Goal: Task Accomplishment & Management: Complete application form

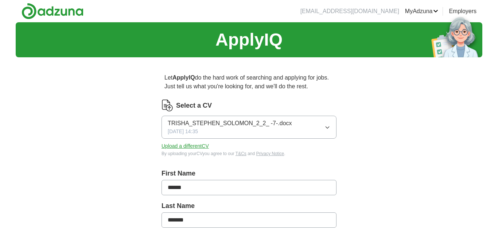
click at [198, 126] on span "TRISHA_STEPHEN_SOLOMON_2_2_ -7-.docx" at bounding box center [230, 123] width 124 height 9
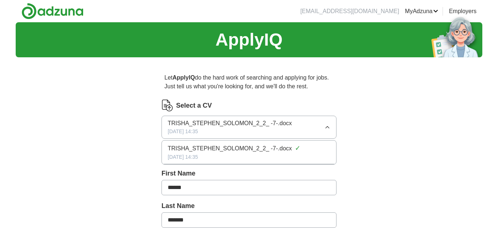
click at [198, 126] on span "TRISHA_STEPHEN_SOLOMON_2_2_ -7-.docx" at bounding box center [230, 123] width 124 height 9
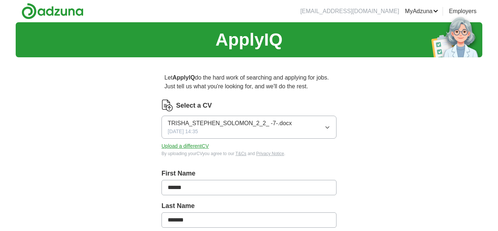
click at [198, 126] on span "TRISHA_STEPHEN_SOLOMON_2_2_ -7-.docx" at bounding box center [230, 123] width 124 height 9
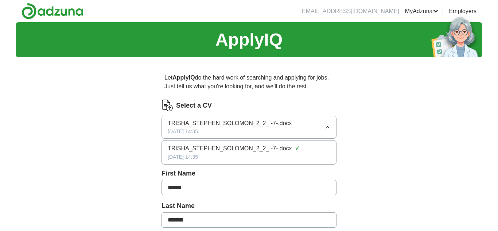
click at [198, 126] on span "TRISHA_STEPHEN_SOLOMON_2_2_ -7-.docx" at bounding box center [230, 123] width 124 height 9
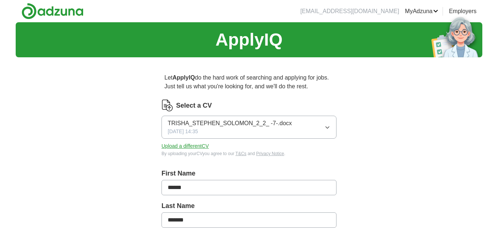
click at [198, 126] on span "TRISHA_STEPHEN_SOLOMON_2_2_ -7-.docx" at bounding box center [230, 123] width 124 height 9
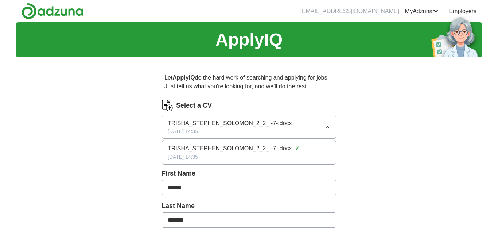
click at [198, 154] on div "[DATE] 14:35" at bounding box center [249, 157] width 163 height 8
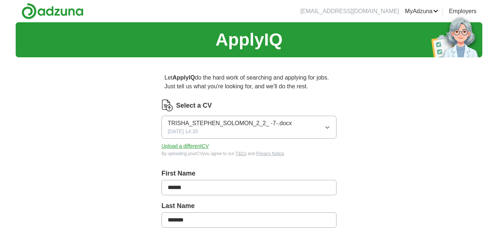
click at [242, 126] on span "TRISHA_STEPHEN_SOLOMON_2_2_ -7-.docx" at bounding box center [230, 123] width 124 height 9
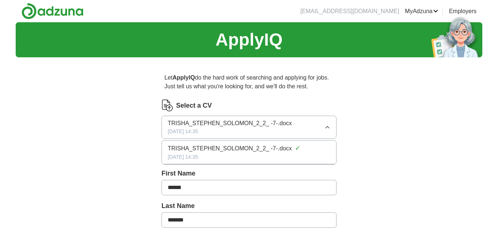
click at [328, 127] on icon "button" at bounding box center [327, 127] width 3 height 2
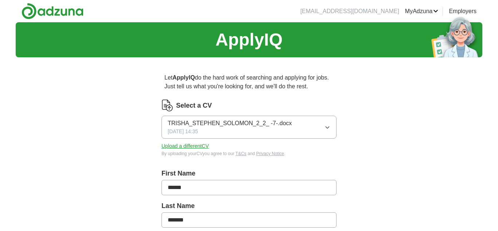
click at [0, 0] on link "ApplyIQ" at bounding box center [0, 0] width 0 height 0
click at [436, 10] on link "MyAdzuna" at bounding box center [422, 11] width 34 height 9
click at [0, 0] on link "ApplyIQ" at bounding box center [0, 0] width 0 height 0
